Goal: Information Seeking & Learning: Learn about a topic

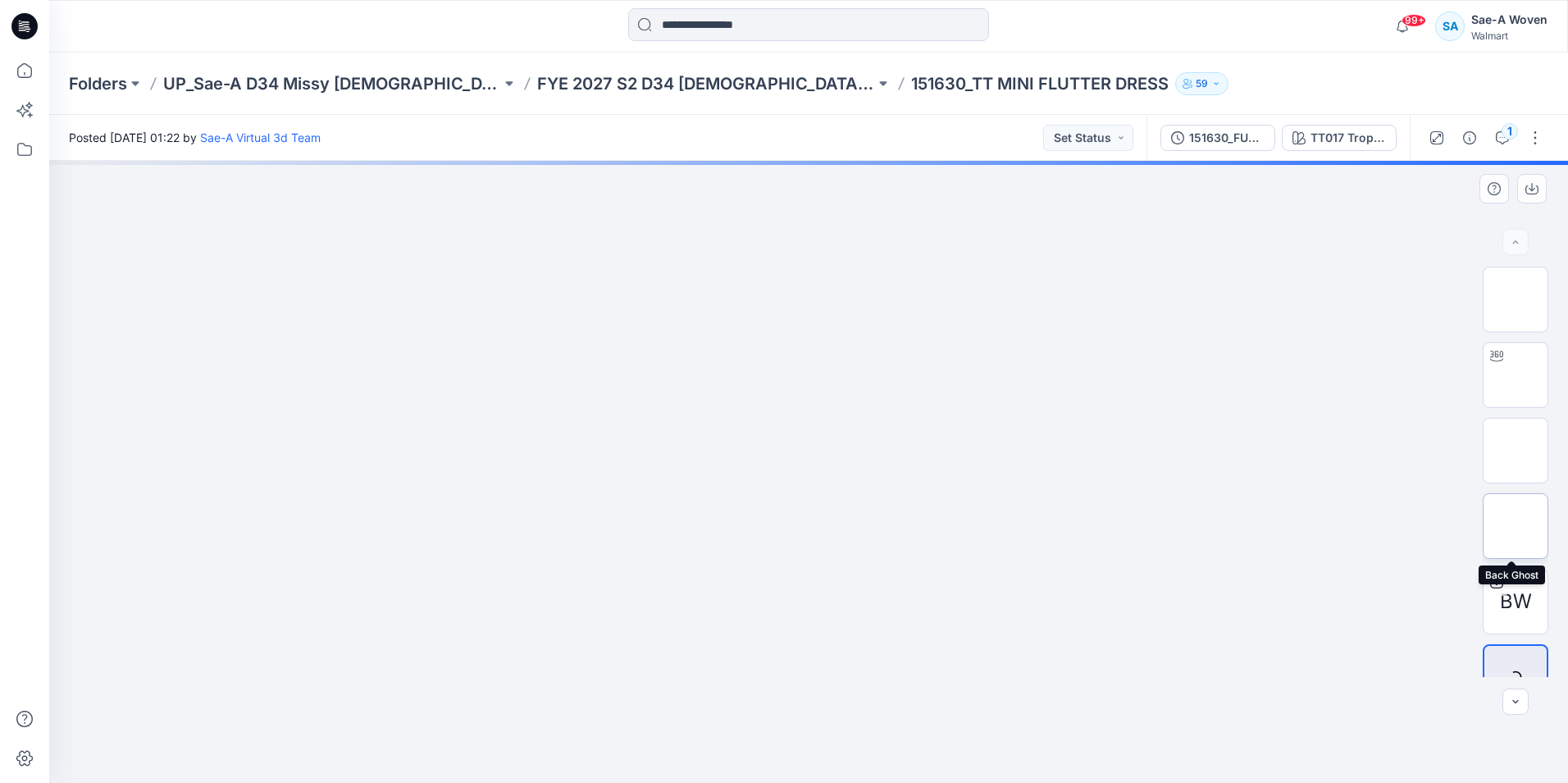
scroll to position [33, 0]
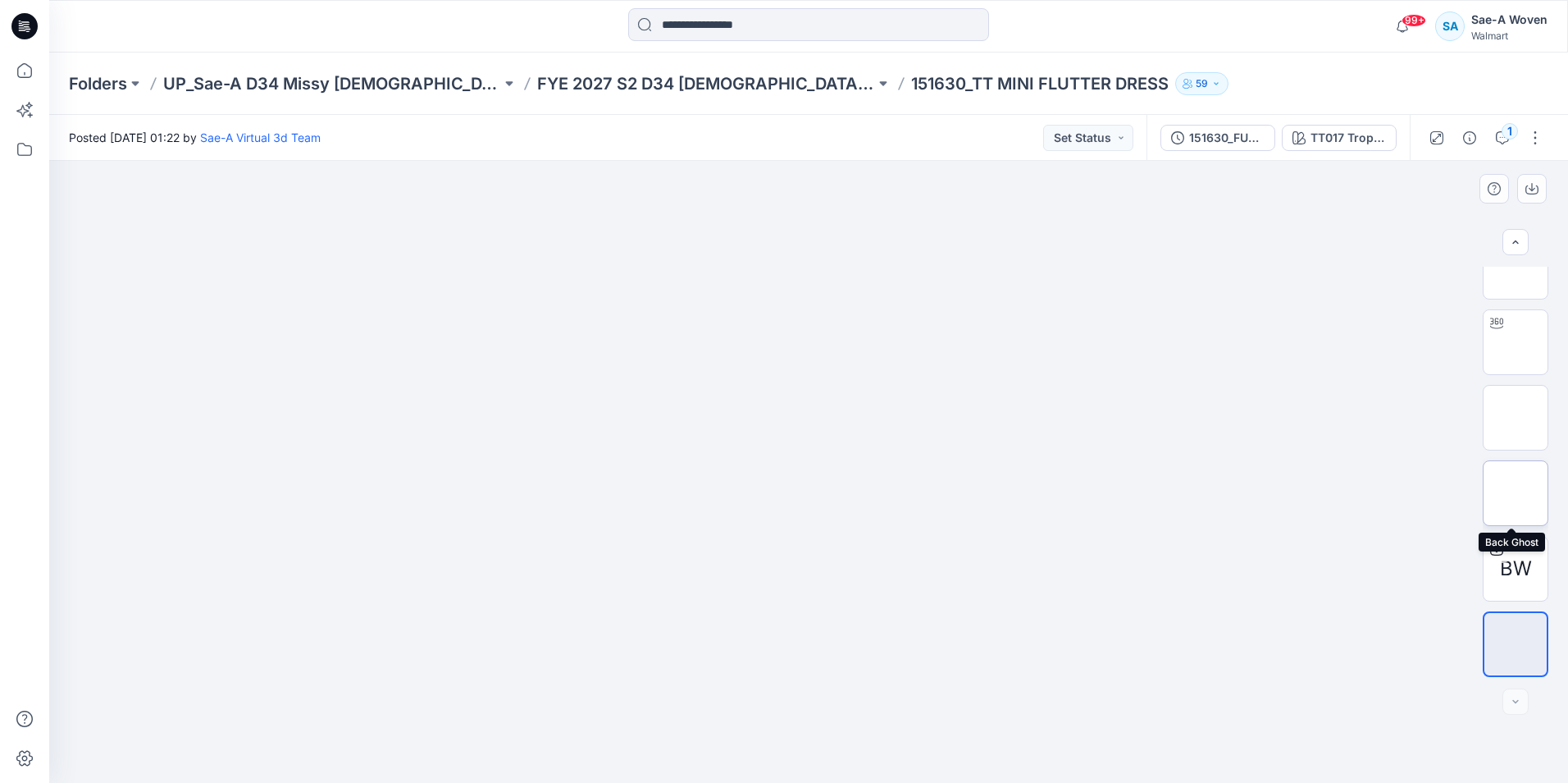
click at [1516, 493] on img at bounding box center [1516, 493] width 0 height 0
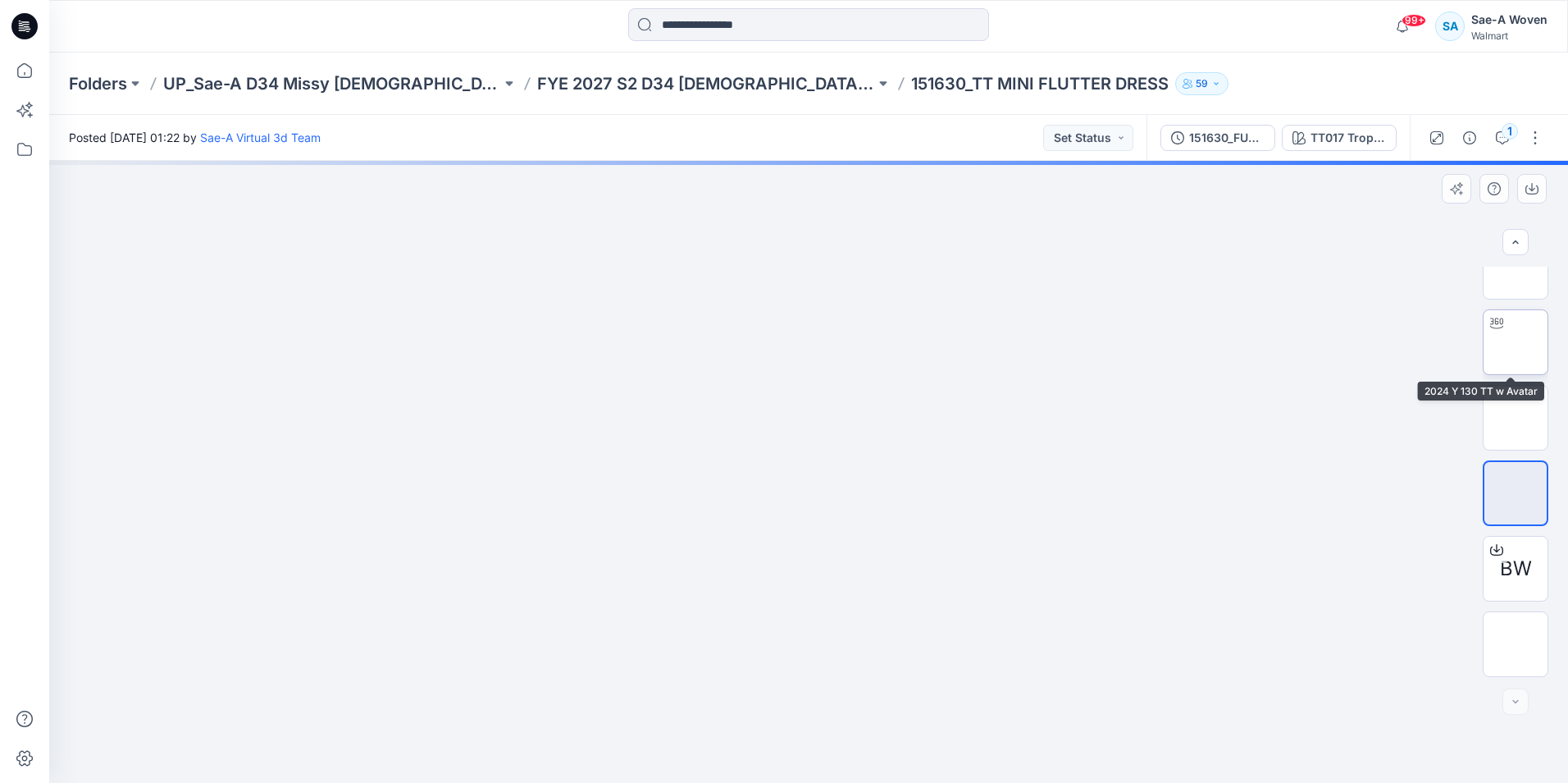
click at [1516, 342] on img at bounding box center [1516, 342] width 0 height 0
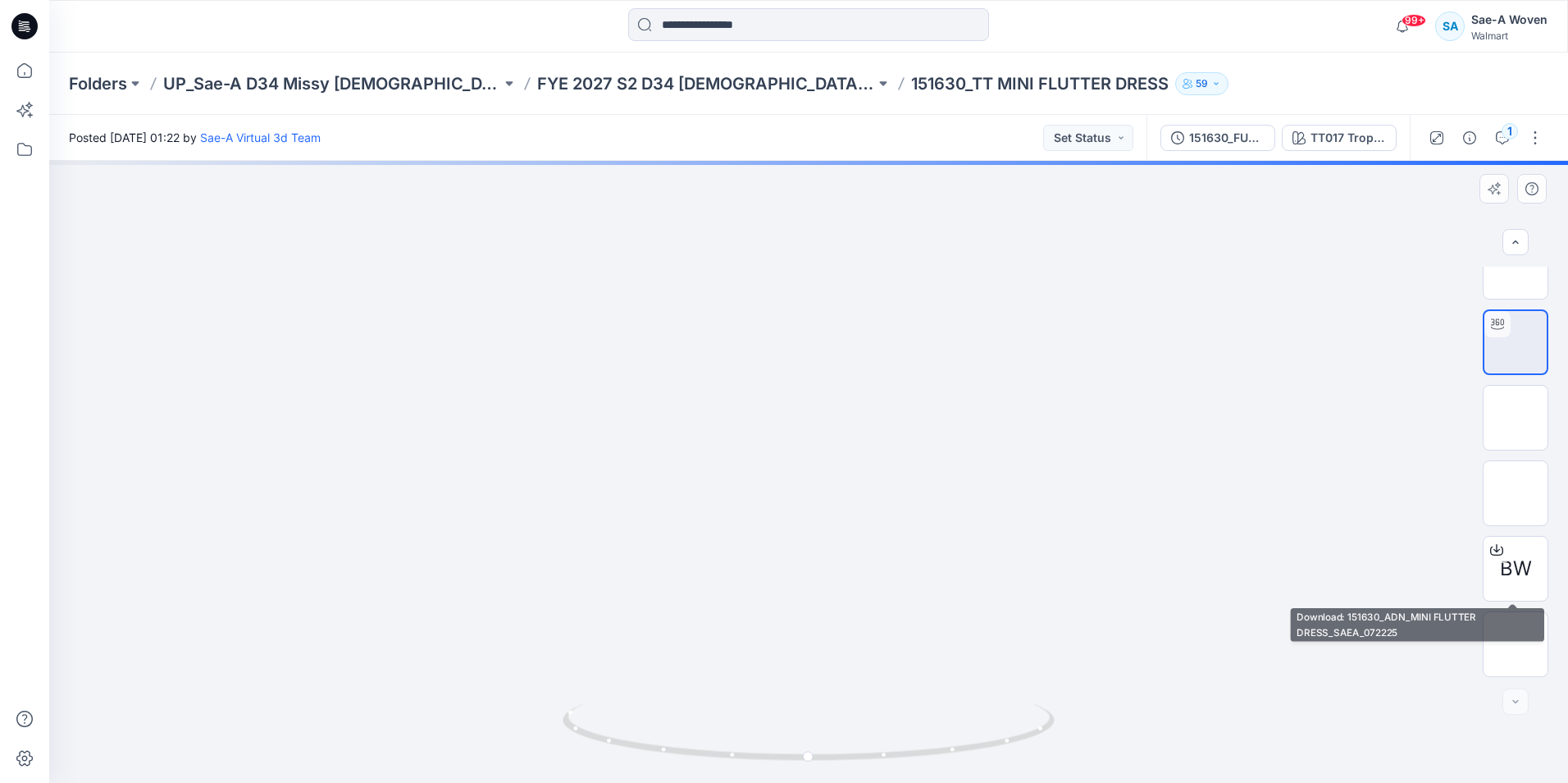
click at [1232, 431] on div at bounding box center [808, 472] width 1519 height 622
click at [819, 33] on input at bounding box center [808, 24] width 361 height 33
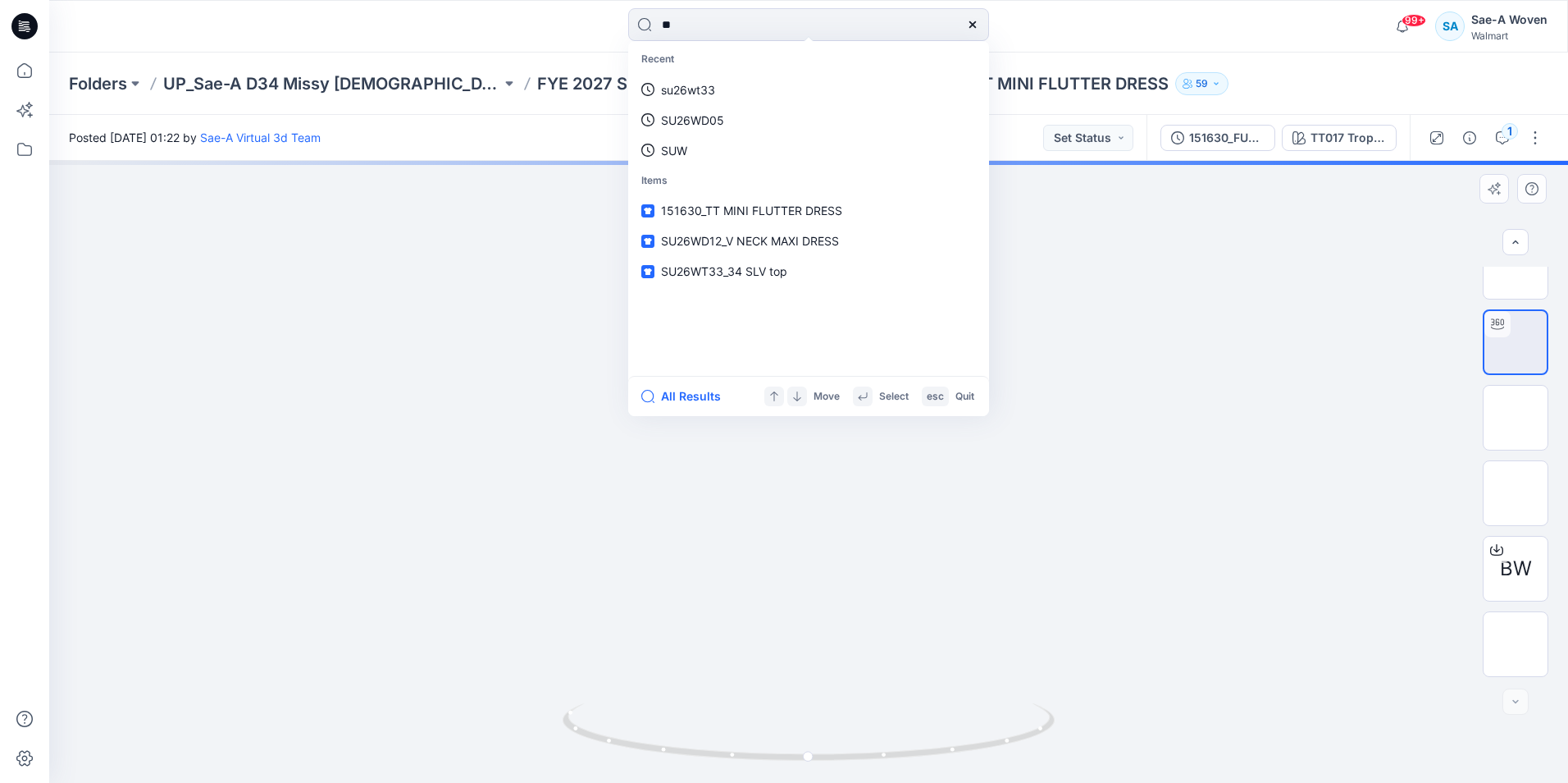
click at [1382, 352] on div at bounding box center [808, 472] width 1519 height 622
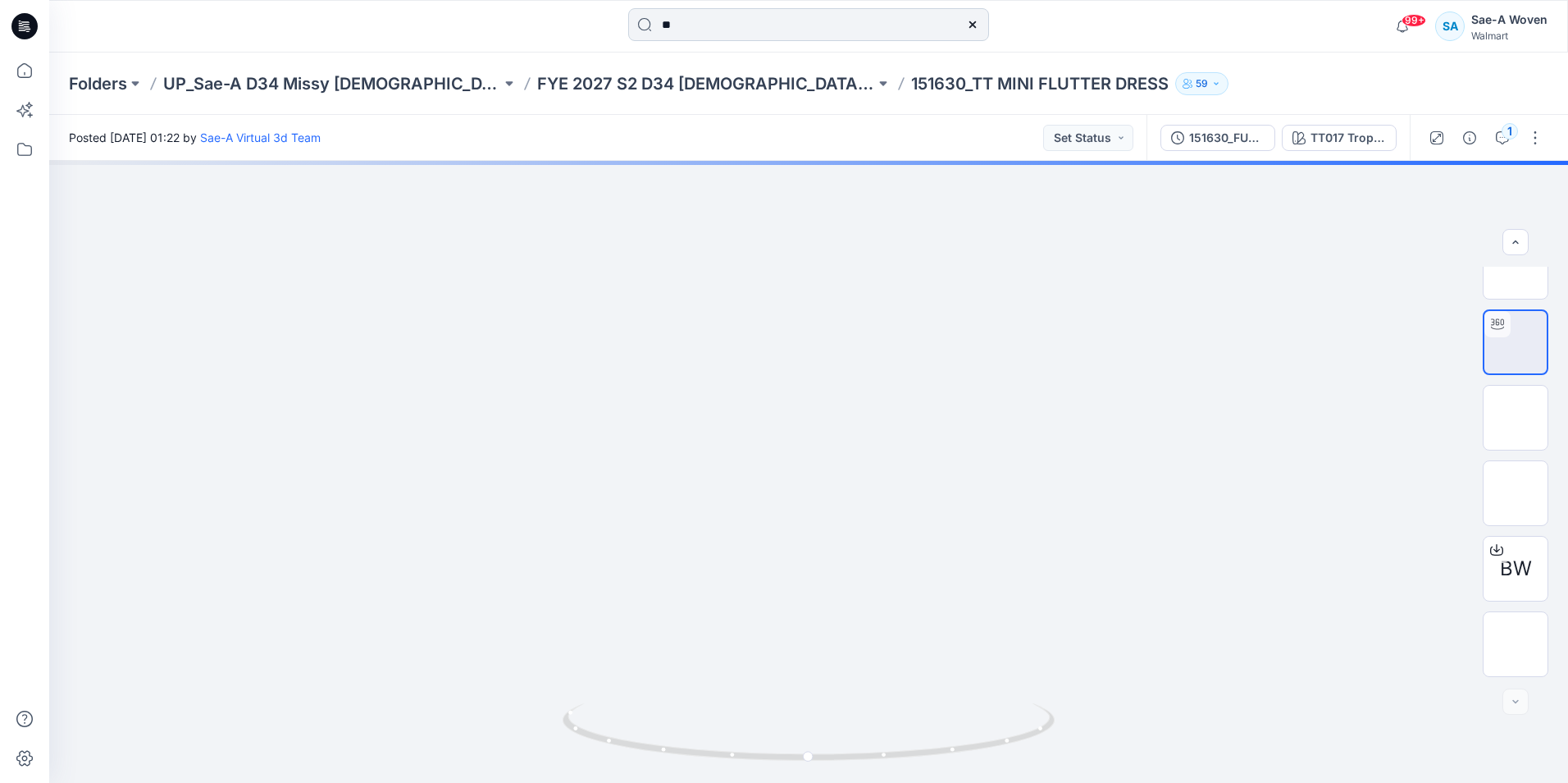
click at [820, 30] on input "**" at bounding box center [808, 24] width 361 height 33
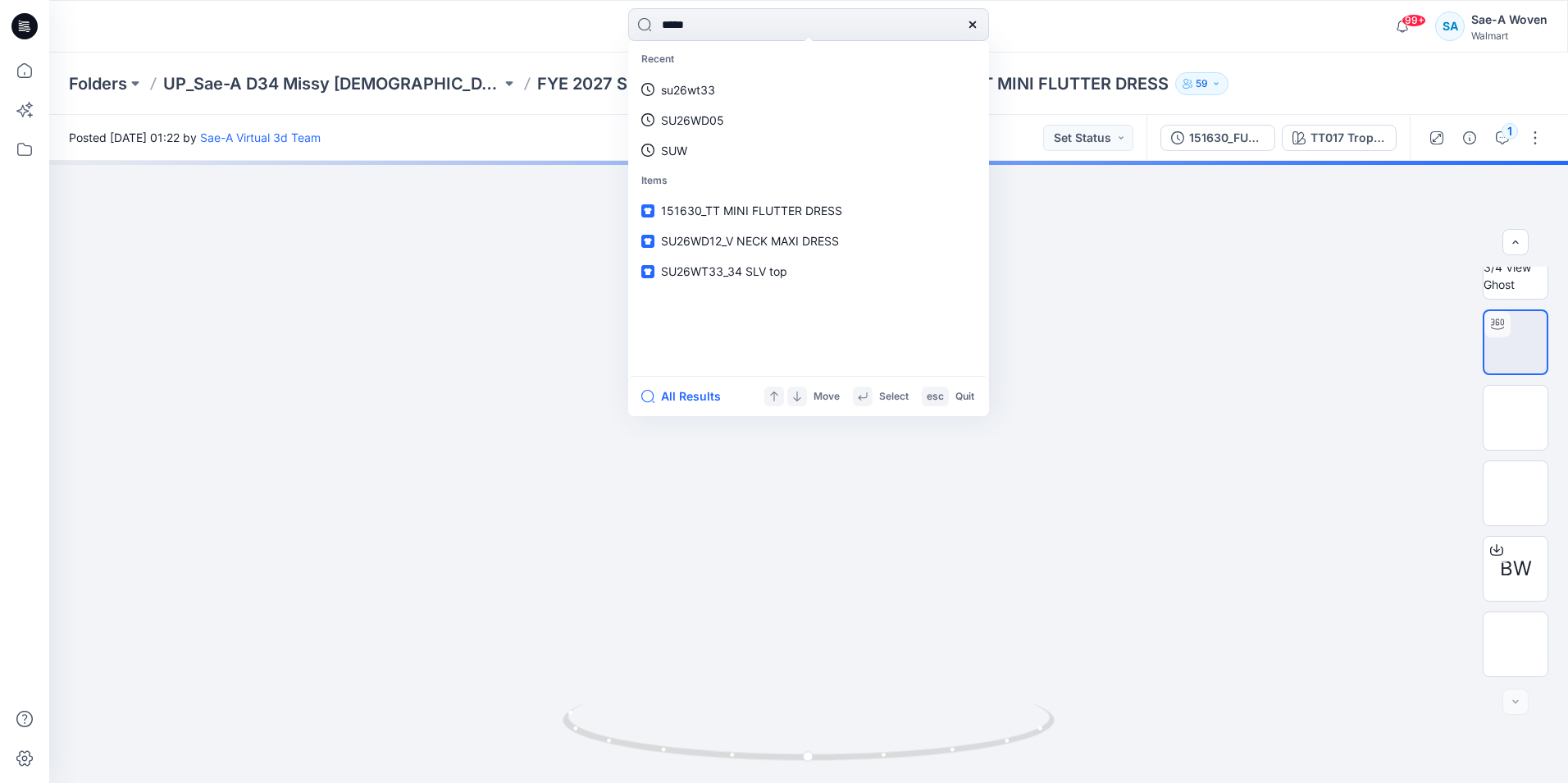
type input "******"
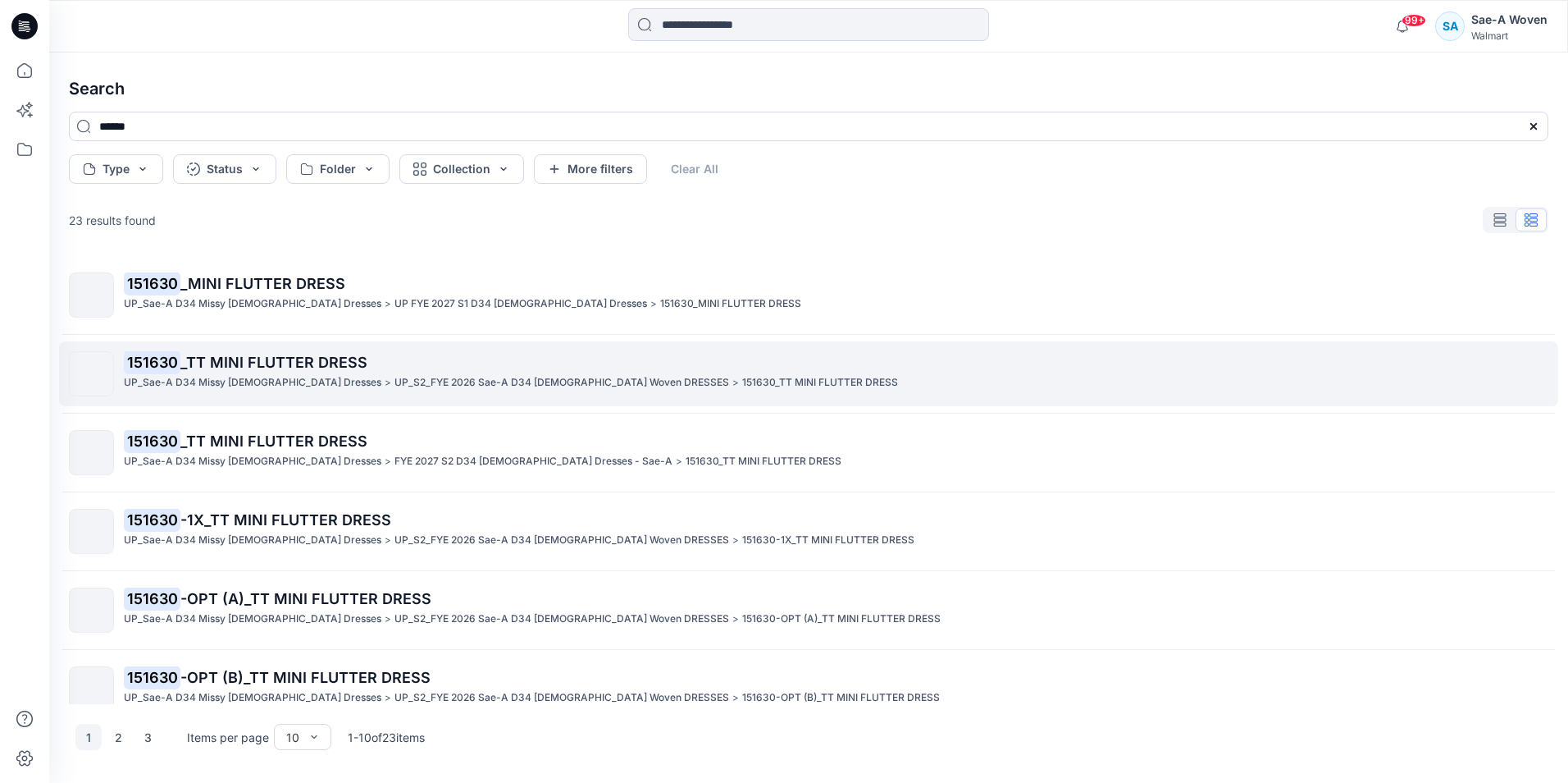
click at [903, 358] on p "151630 _TT MINI FLUTTER DRESS" at bounding box center [835, 362] width 1424 height 23
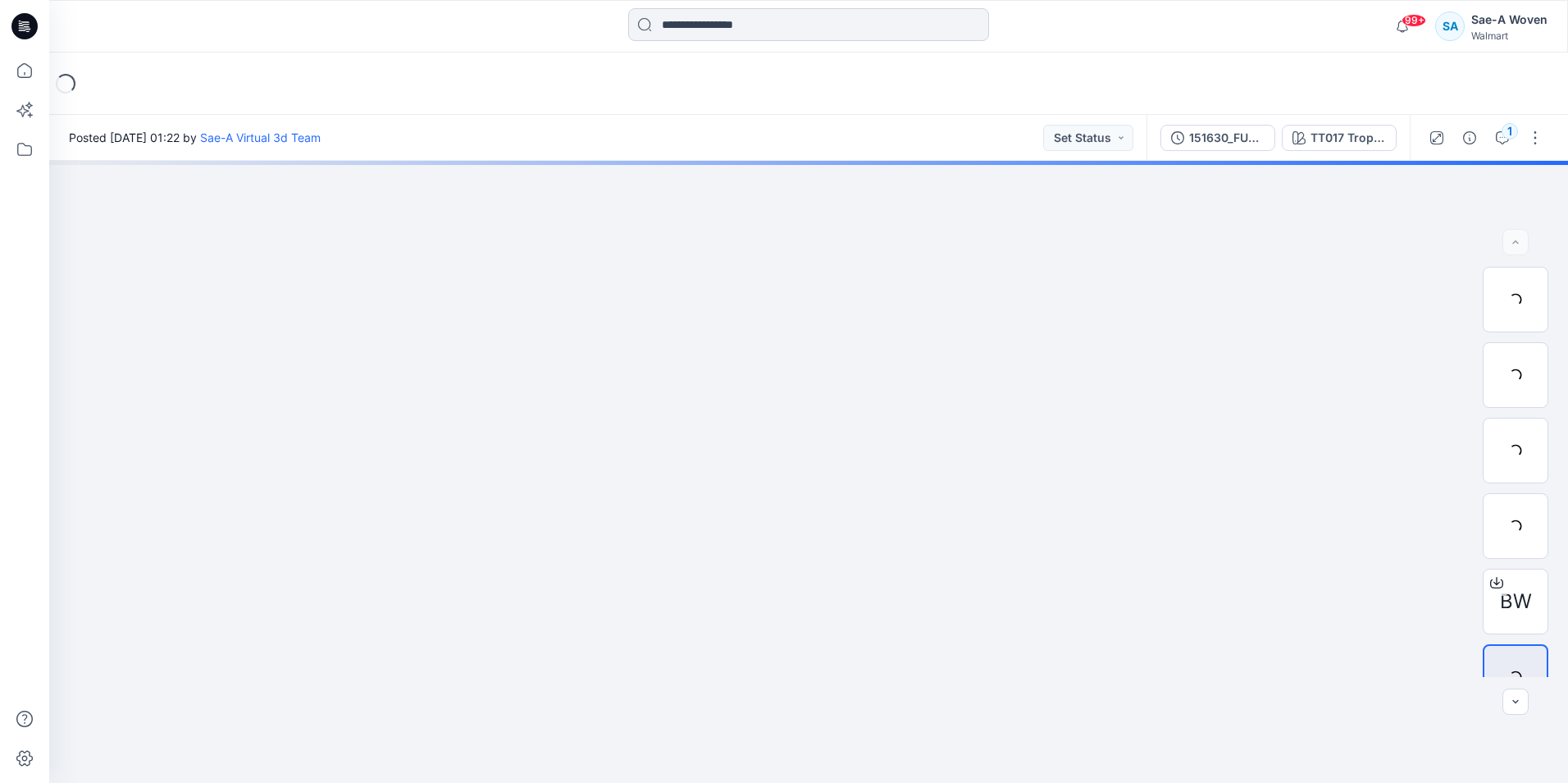
click at [694, 24] on input at bounding box center [808, 24] width 361 height 33
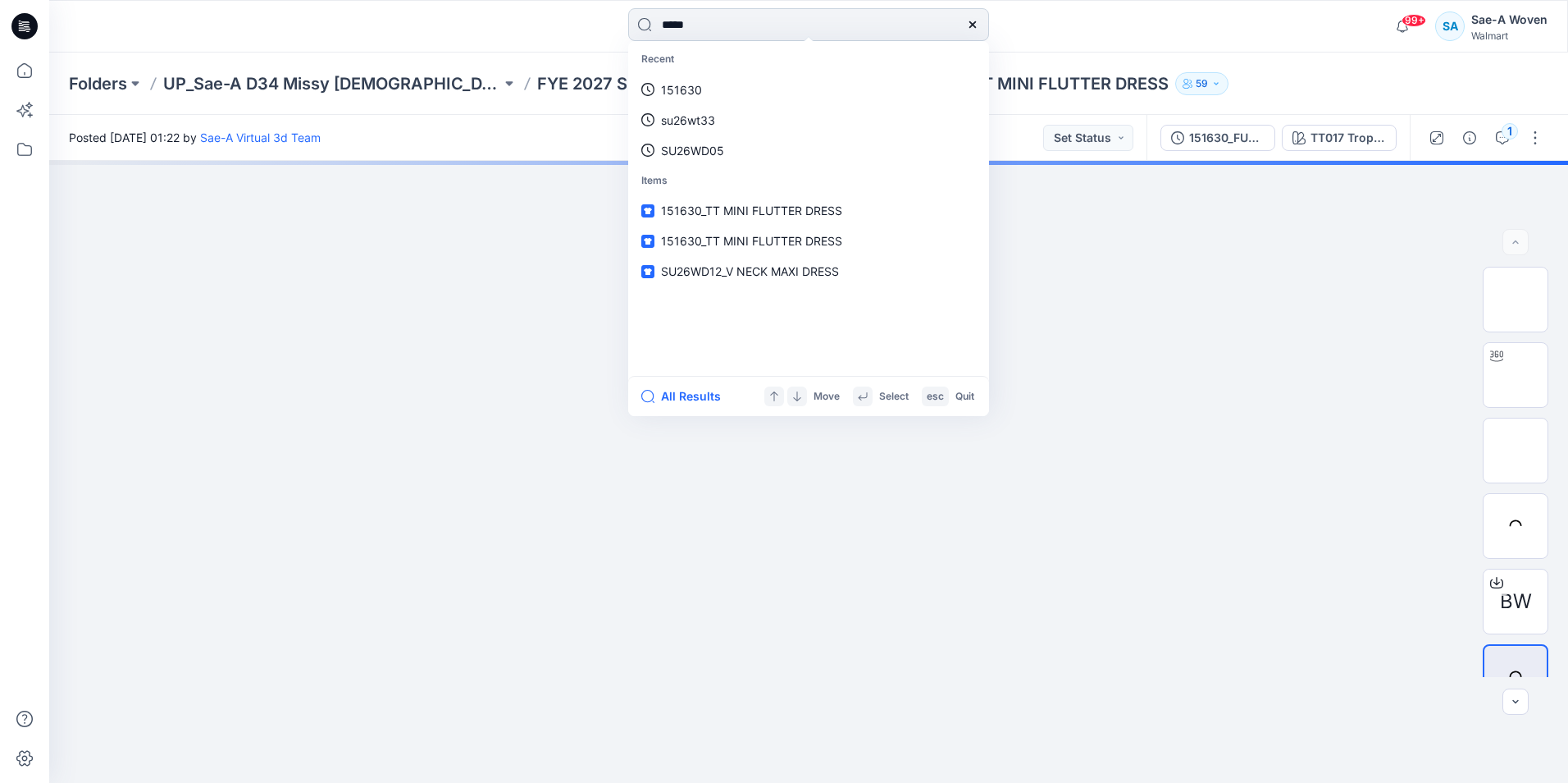
type input "******"
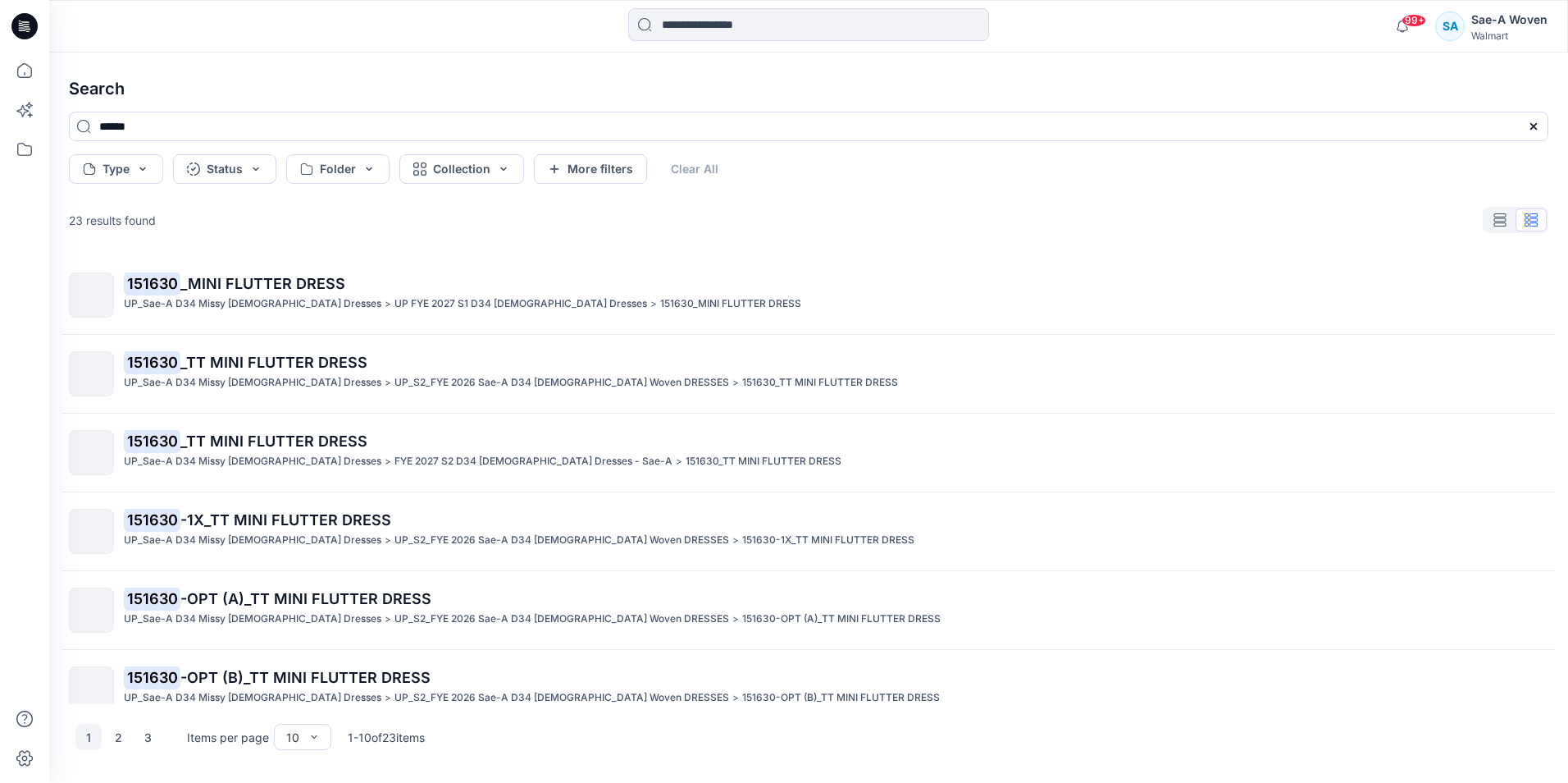
drag, startPoint x: 891, startPoint y: 343, endPoint x: 853, endPoint y: 349, distance: 38.5
click at [891, 343] on link "151630 _TT MINI FLUTTER DRESS UP_Sae-A D34 Missy [DEMOGRAPHIC_DATA] Dresses > U…" at bounding box center [808, 373] width 1499 height 65
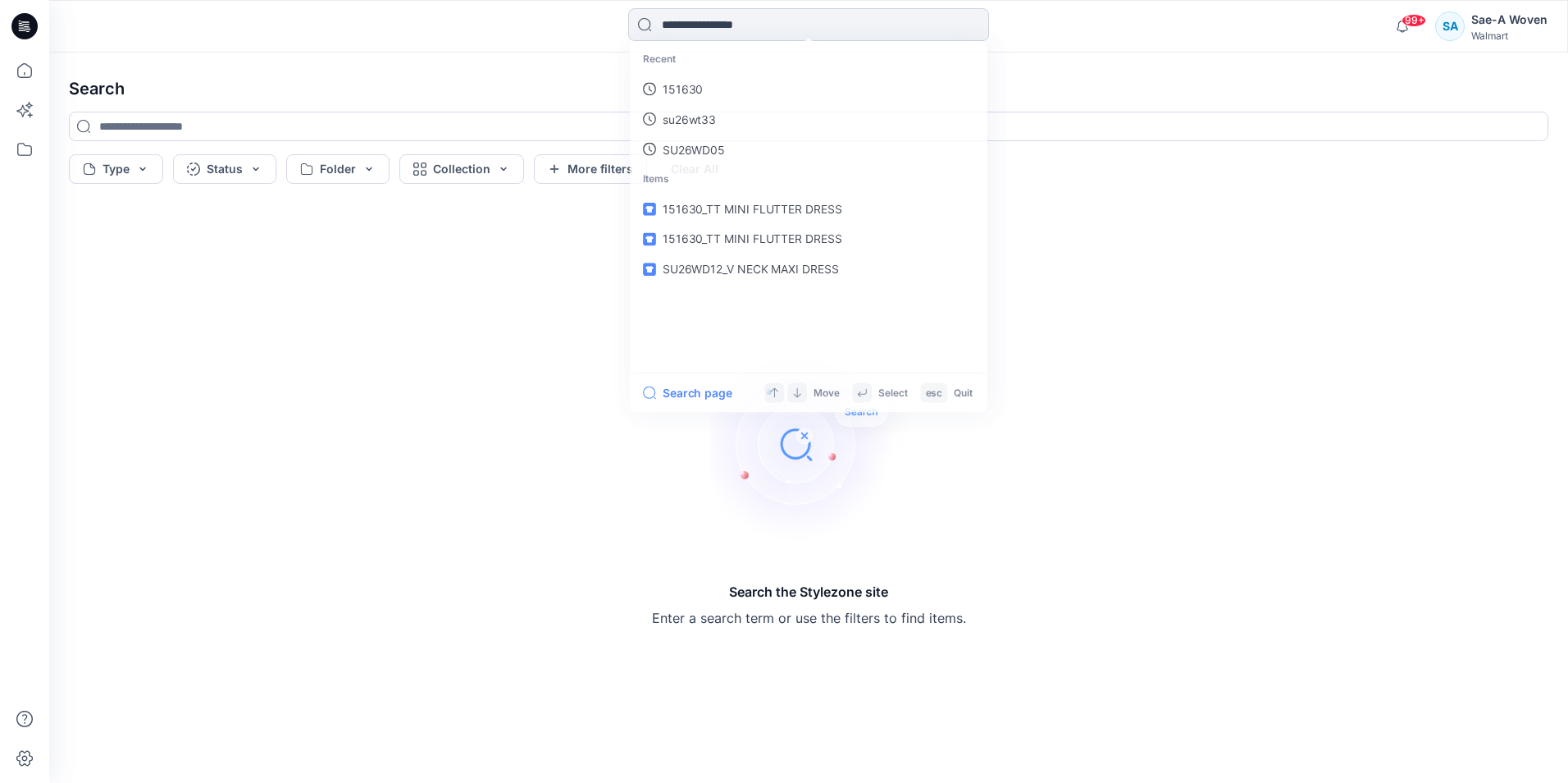
click at [710, 18] on input at bounding box center [808, 24] width 361 height 33
type input "******"
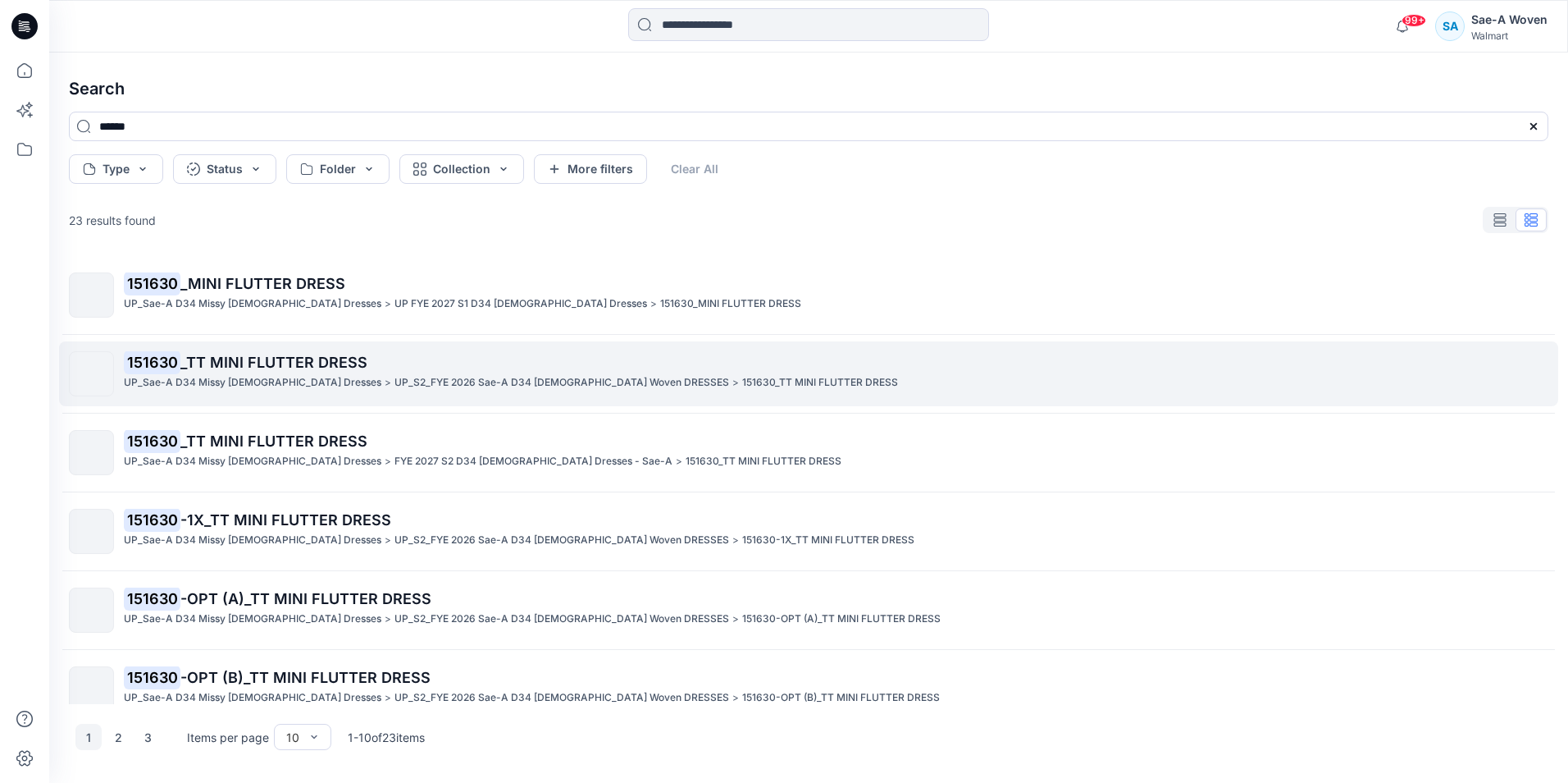
click at [227, 359] on span "_TT MINI FLUTTER DRESS" at bounding box center [274, 362] width 187 height 17
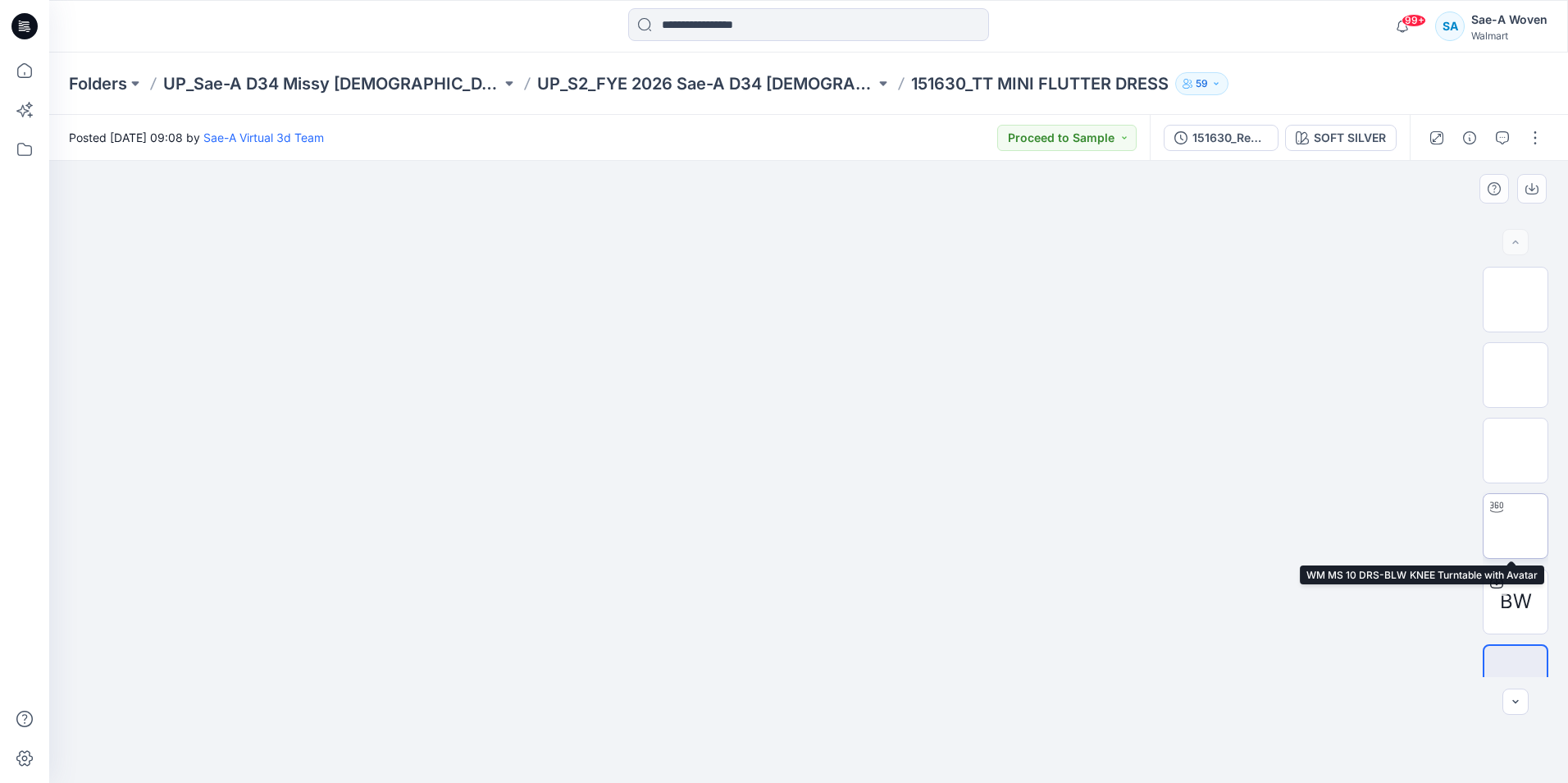
click at [1516, 526] on img at bounding box center [1516, 526] width 0 height 0
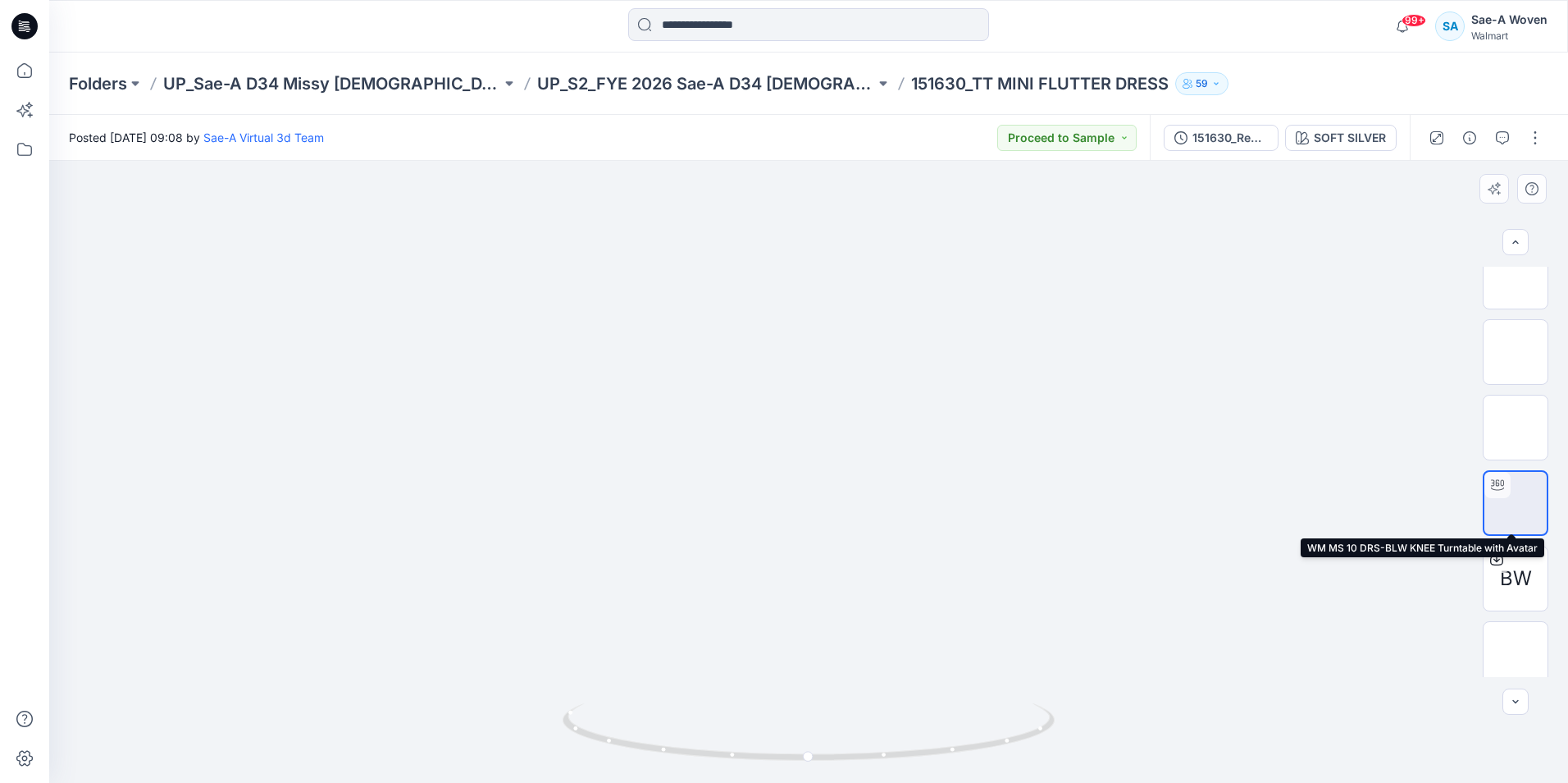
scroll to position [33, 0]
drag, startPoint x: 838, startPoint y: 610, endPoint x: 945, endPoint y: 624, distance: 107.9
click at [945, 624] on div at bounding box center [808, 472] width 1519 height 622
drag, startPoint x: 913, startPoint y: 755, endPoint x: 954, endPoint y: 750, distance: 41.3
click at [954, 750] on circle at bounding box center [953, 749] width 10 height 10
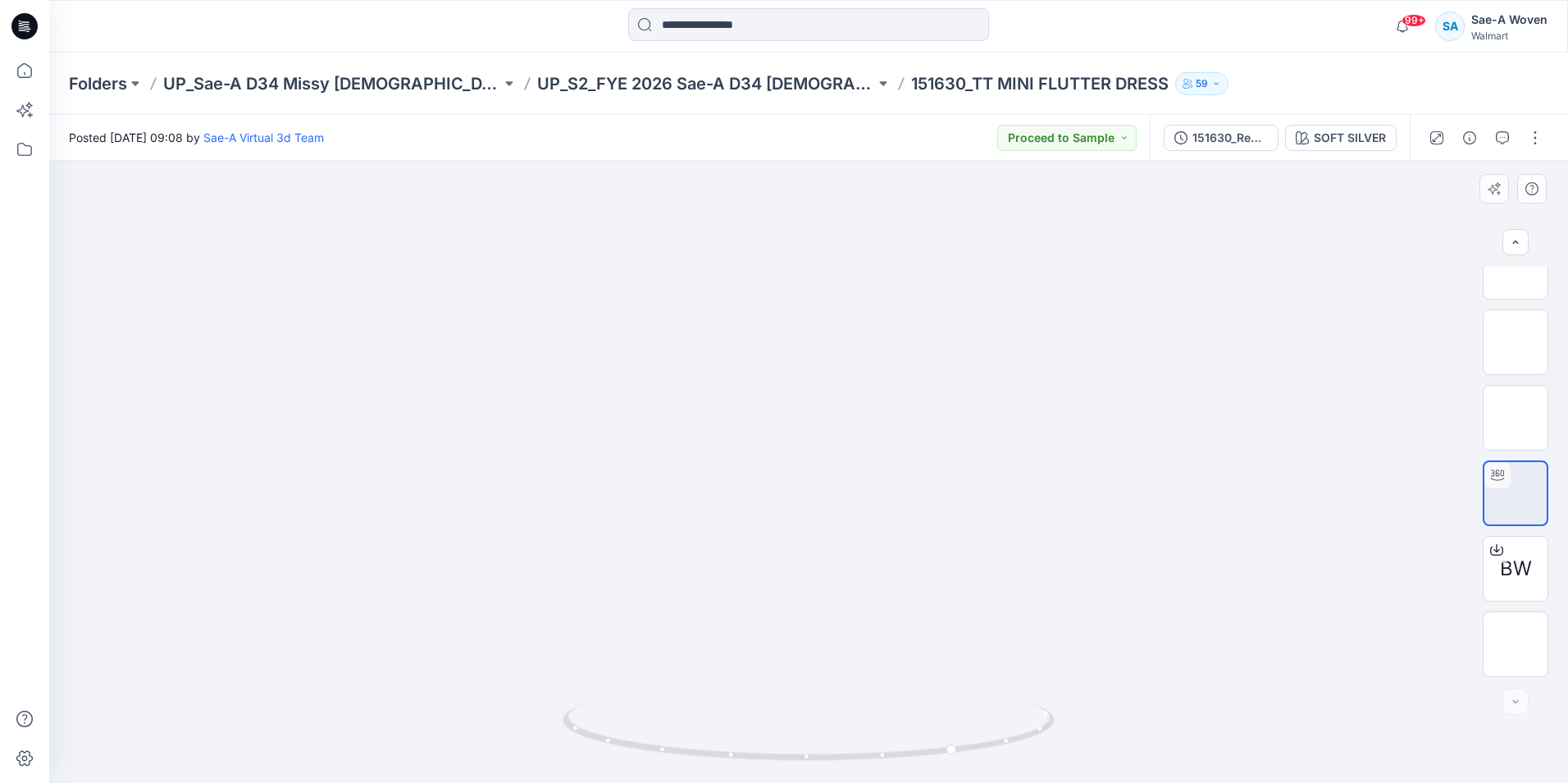
click at [1233, 645] on div at bounding box center [808, 472] width 1519 height 622
drag, startPoint x: 817, startPoint y: 680, endPoint x: 917, endPoint y: 692, distance: 100.7
click at [917, 692] on div at bounding box center [808, 472] width 1519 height 622
click at [902, 152] on div "Posted [DATE] 09:08 by Sae-A Virtual 3d Team Proceed to Sample" at bounding box center [599, 137] width 1100 height 45
click at [763, 0] on div "99+ Notifications Sae-A Virtual 3d Team shared 016129_JSS in UP_S1_FYE 2027_ Pl…" at bounding box center [808, 26] width 1519 height 53
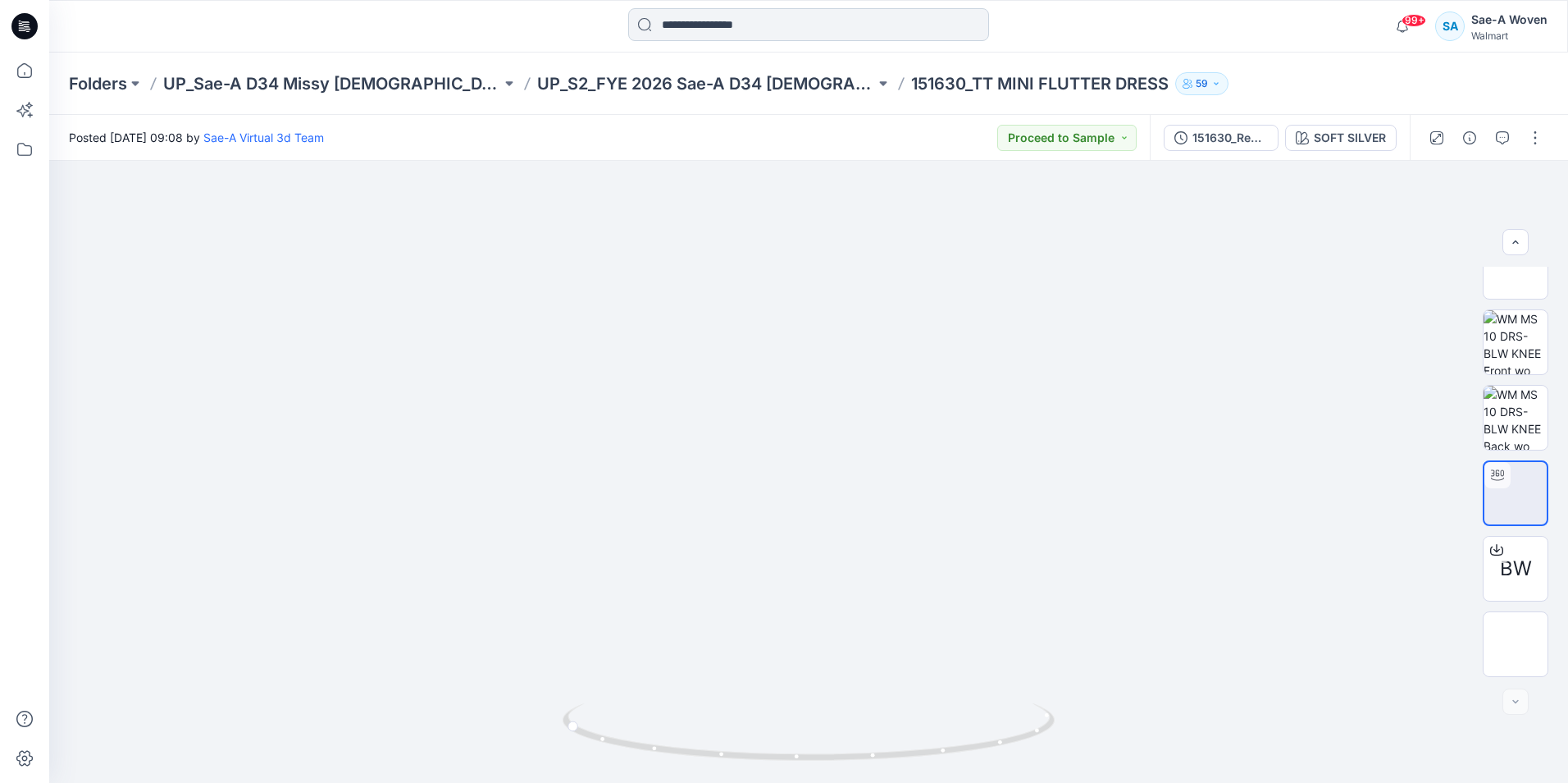
click at [764, 17] on input at bounding box center [808, 24] width 361 height 33
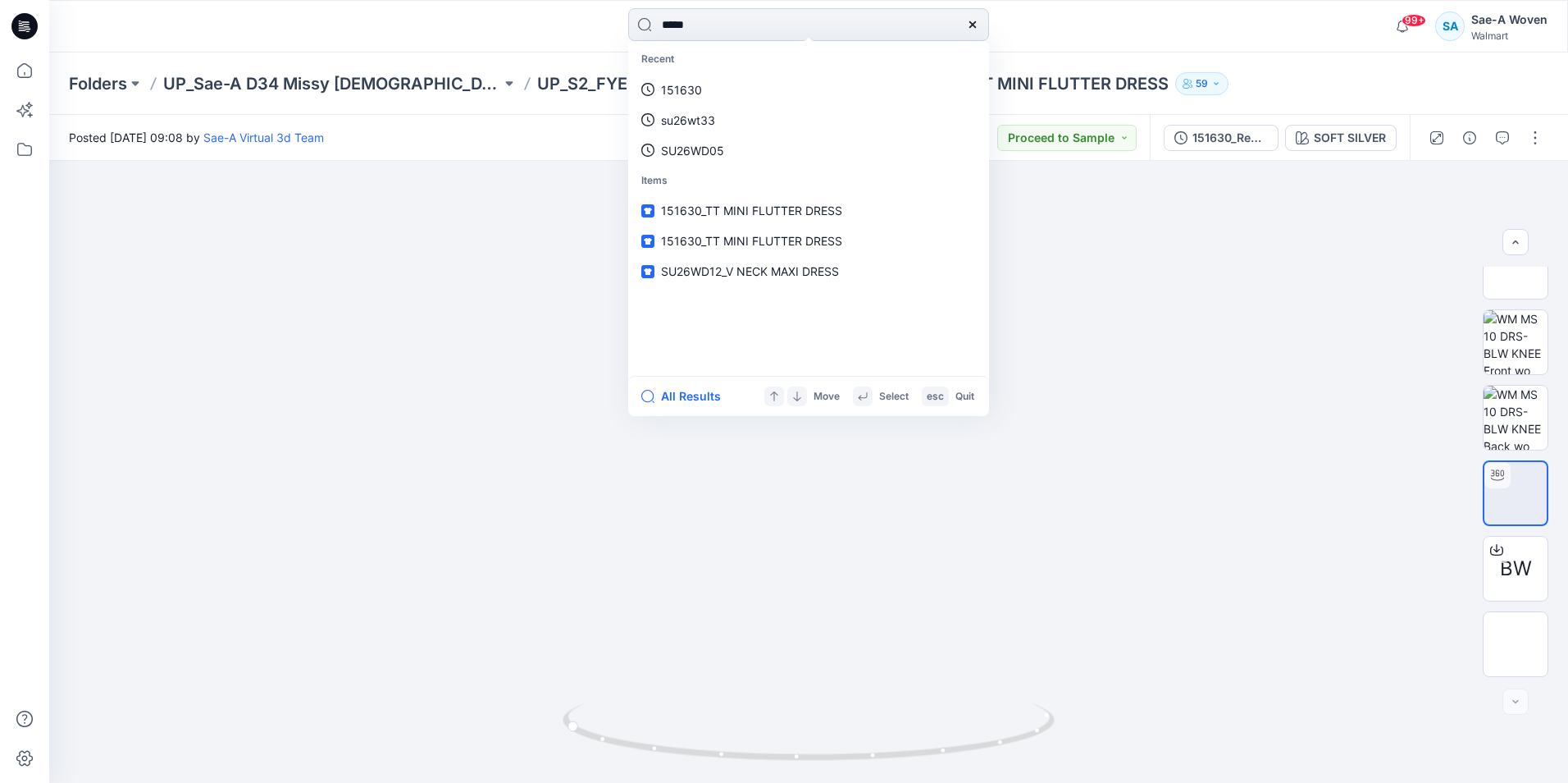
type input "******"
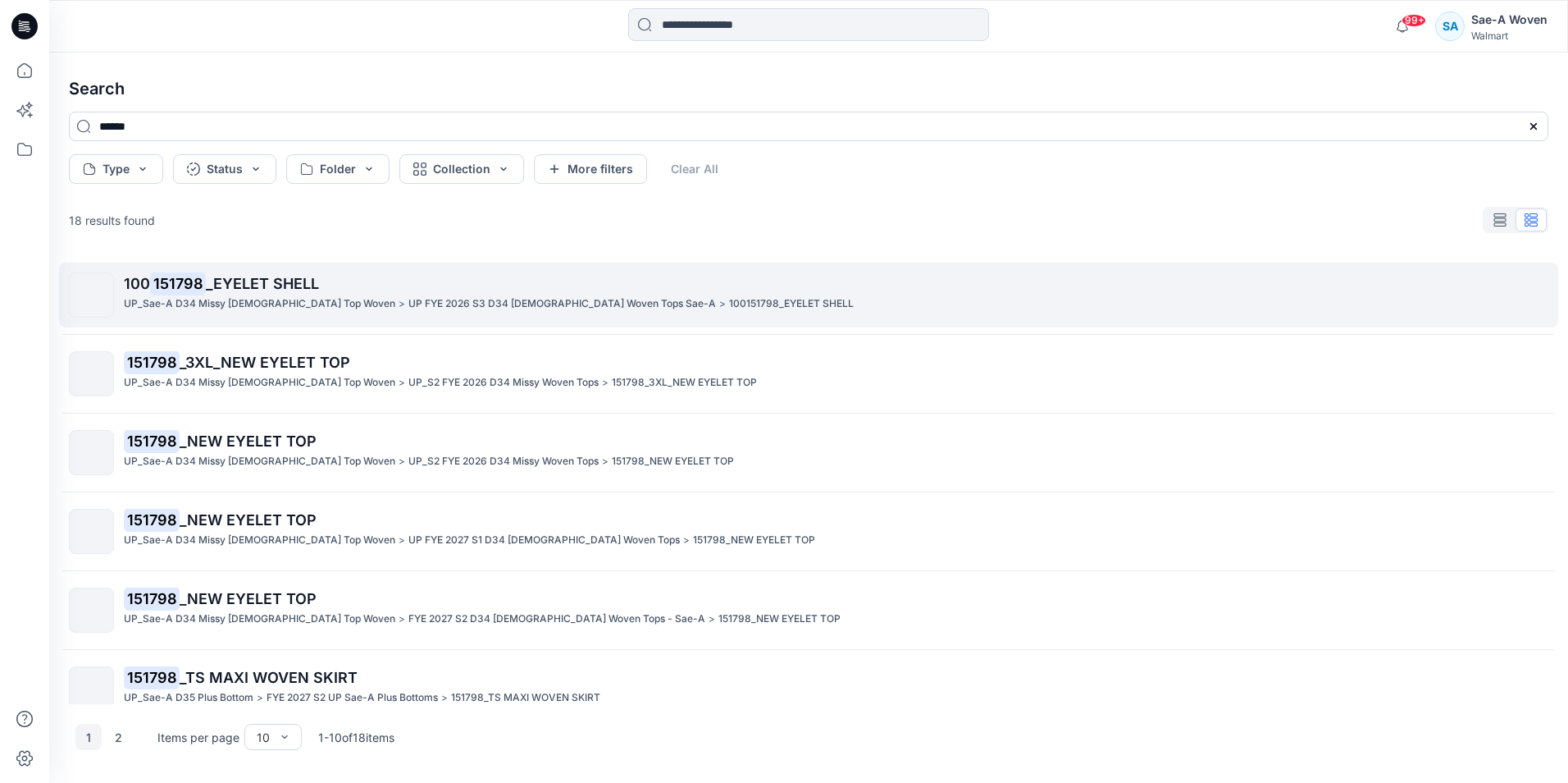
click at [286, 282] on span "_EYELET SHELL" at bounding box center [262, 283] width 113 height 17
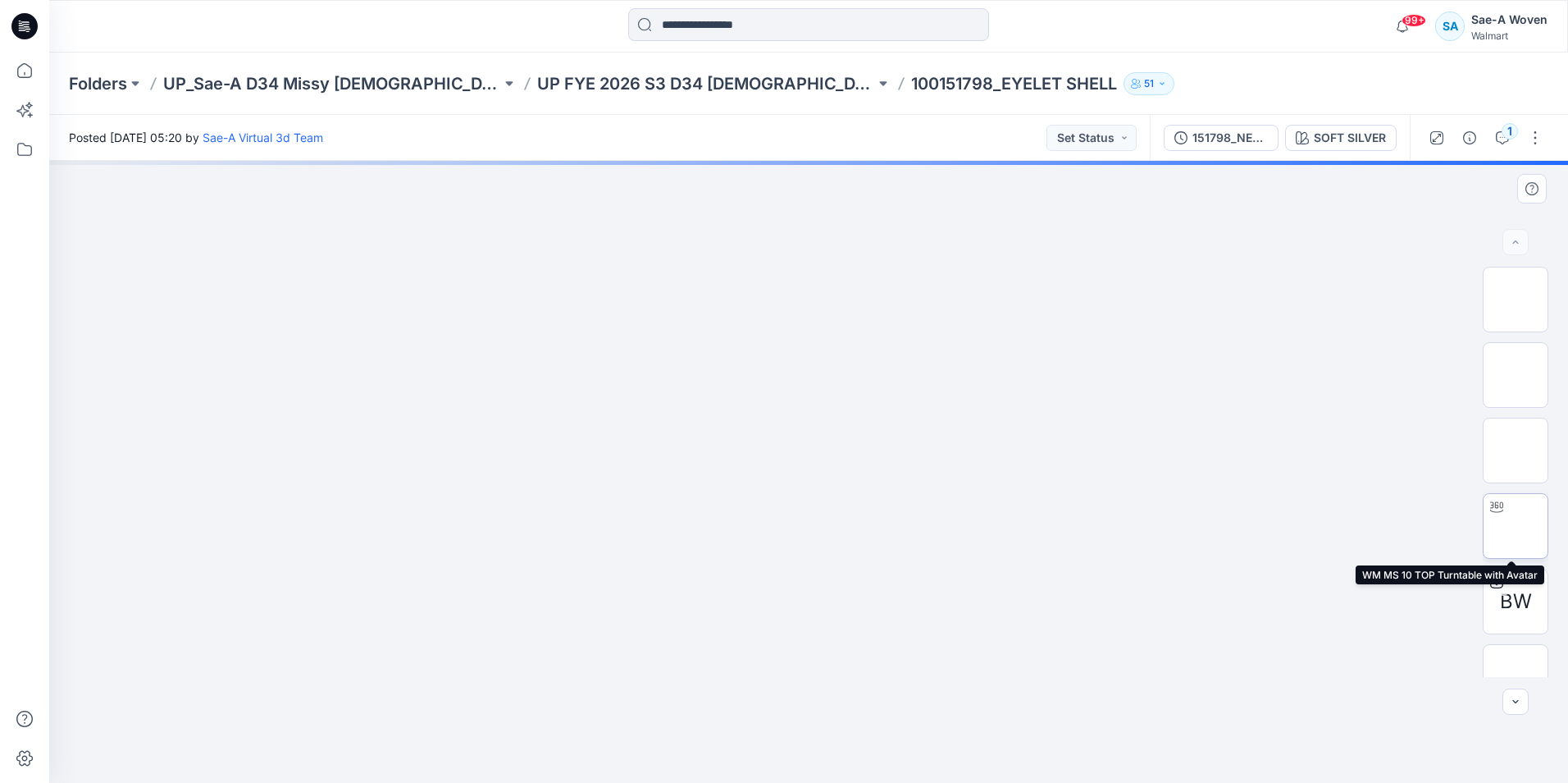
click at [1498, 516] on div at bounding box center [1497, 507] width 26 height 26
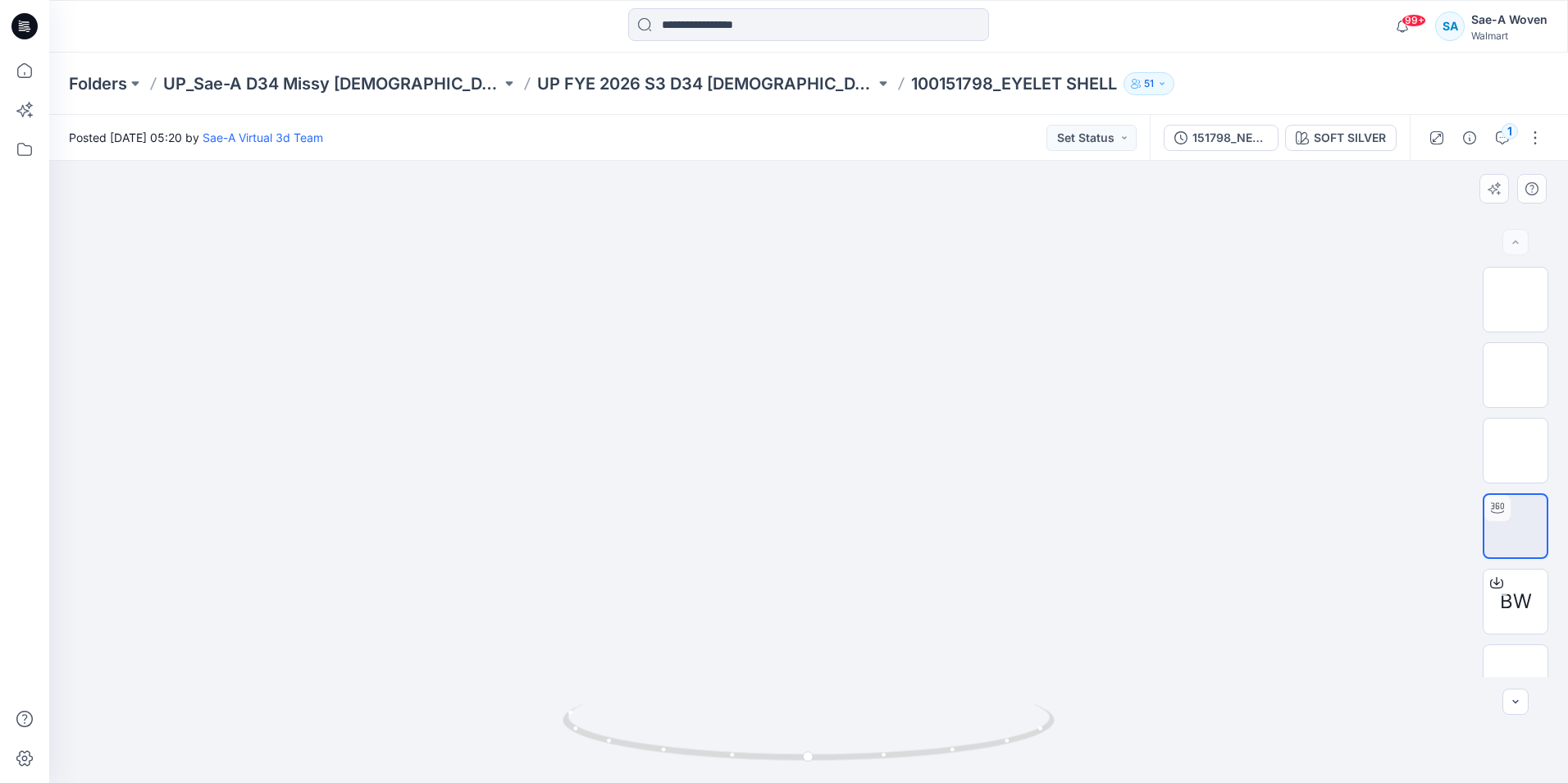
click at [1177, 746] on div at bounding box center [808, 472] width 1519 height 622
drag, startPoint x: 821, startPoint y: 494, endPoint x: 977, endPoint y: 511, distance: 156.9
click at [977, 511] on div at bounding box center [808, 472] width 1519 height 622
click at [1258, 517] on div at bounding box center [808, 472] width 1519 height 622
click at [812, 581] on div at bounding box center [808, 472] width 1519 height 622
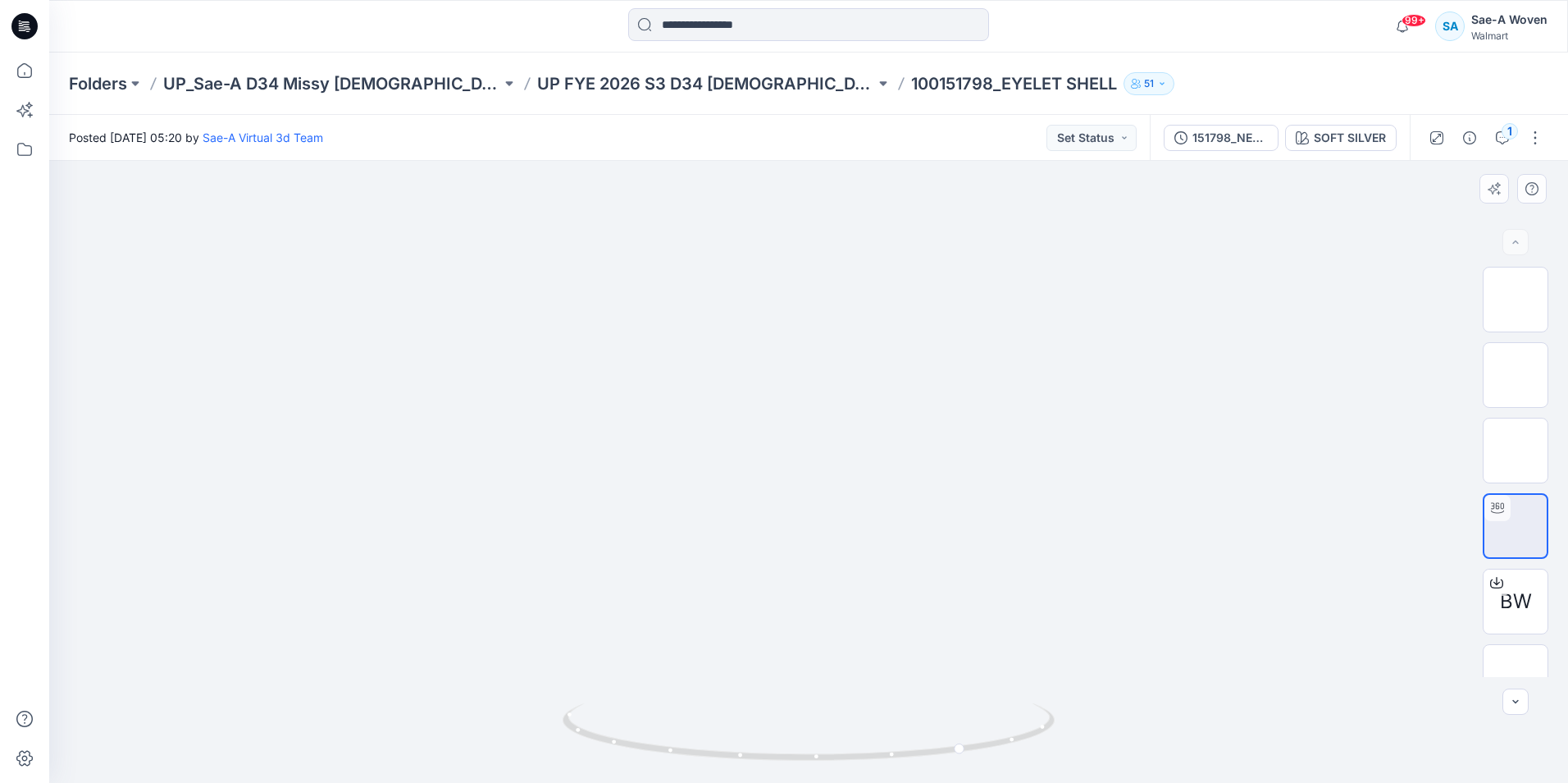
click at [1274, 619] on div at bounding box center [808, 472] width 1519 height 622
click at [401, 463] on div at bounding box center [808, 472] width 1519 height 622
drag, startPoint x: 837, startPoint y: 619, endPoint x: 944, endPoint y: 617, distance: 107.0
click at [944, 617] on div at bounding box center [808, 472] width 1519 height 622
click at [972, 736] on icon at bounding box center [810, 734] width 497 height 62
